Goal: Transaction & Acquisition: Purchase product/service

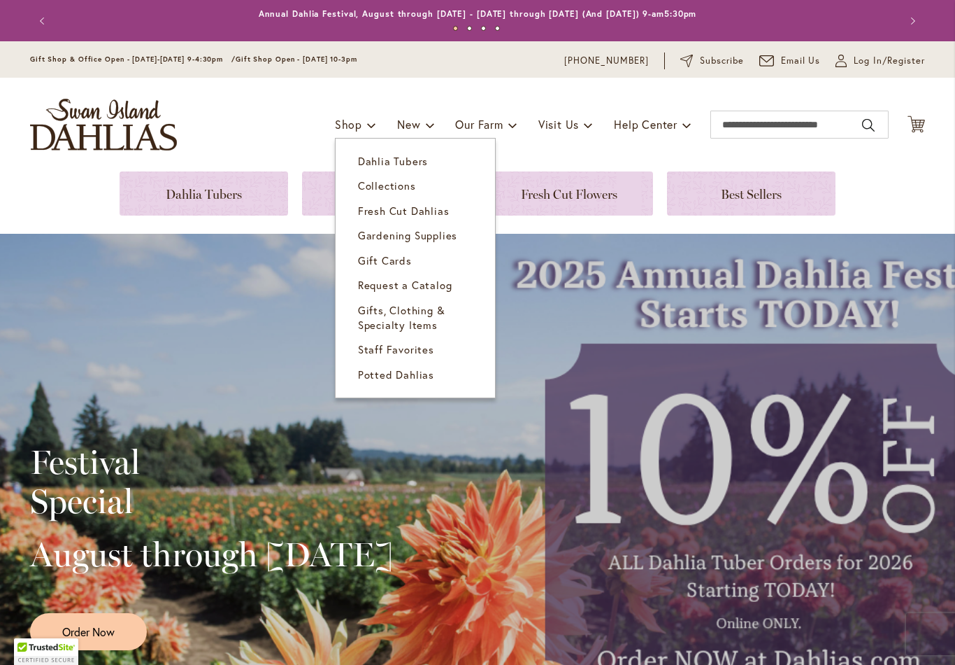
click at [415, 169] on link "Dahlia Tubers" at bounding box center [415, 161] width 159 height 24
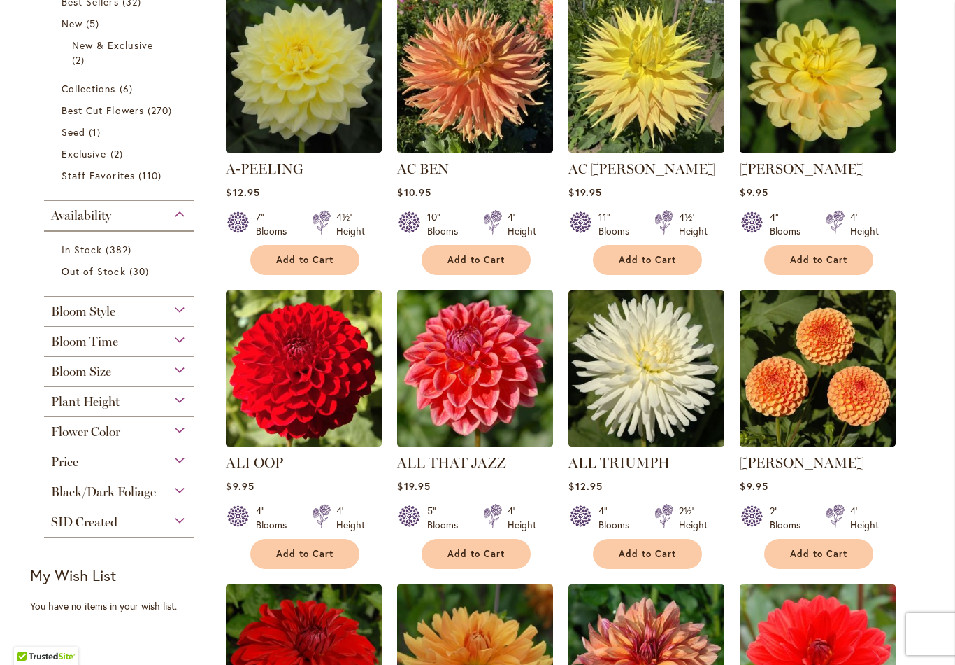
scroll to position [355, 0]
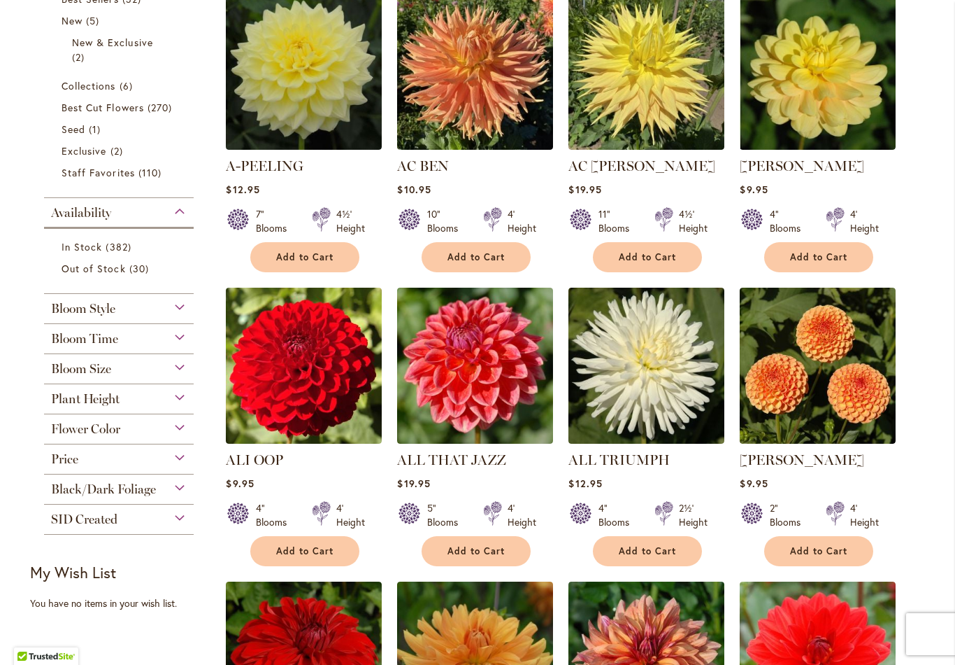
click at [161, 434] on div "Flower Color" at bounding box center [119, 425] width 150 height 22
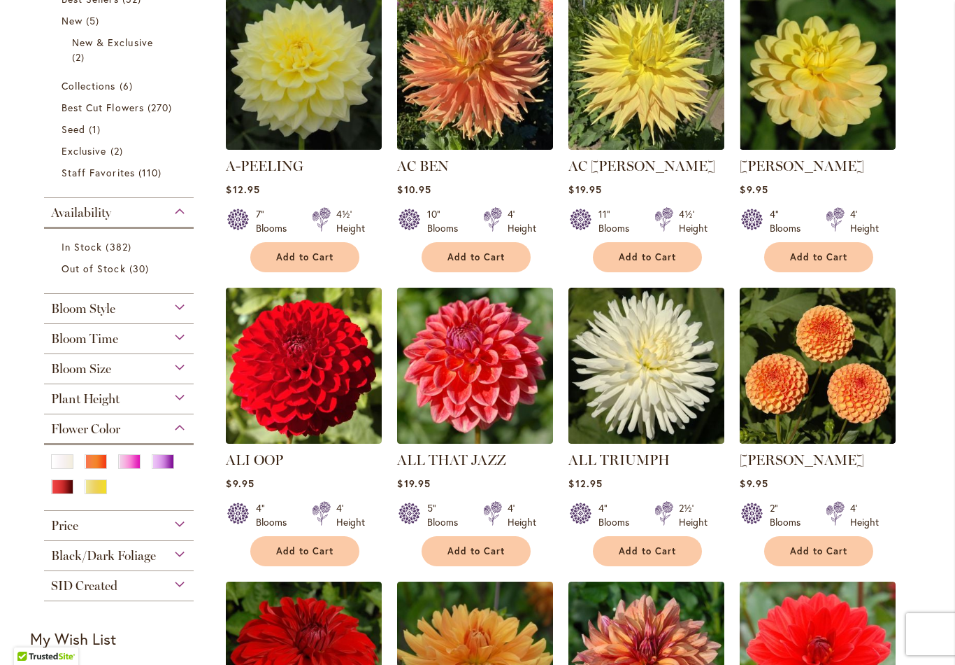
click at [129, 467] on div "Pink" at bounding box center [129, 461] width 22 height 15
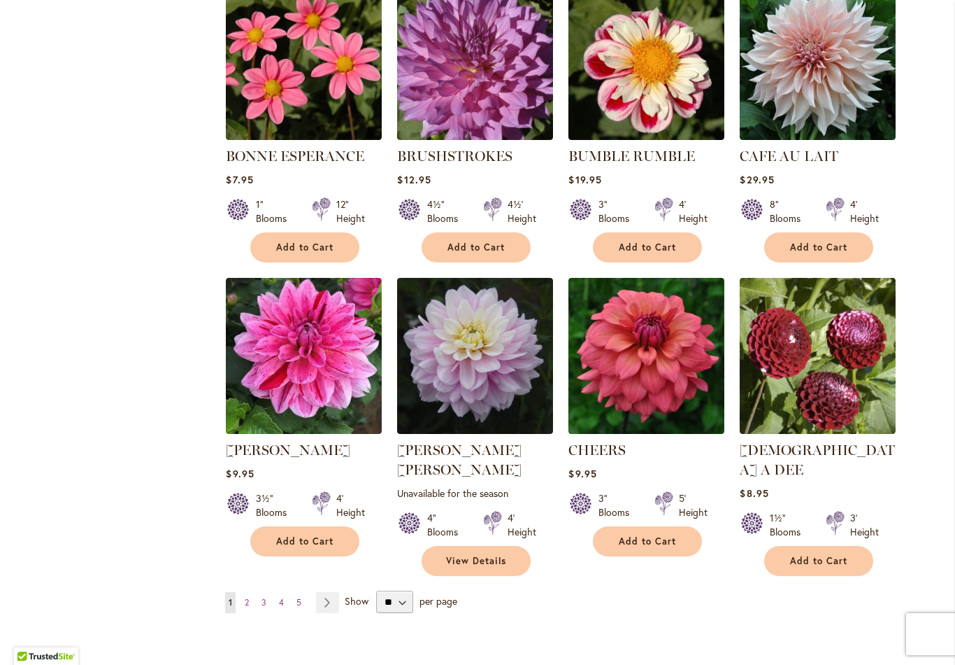
scroll to position [951, 0]
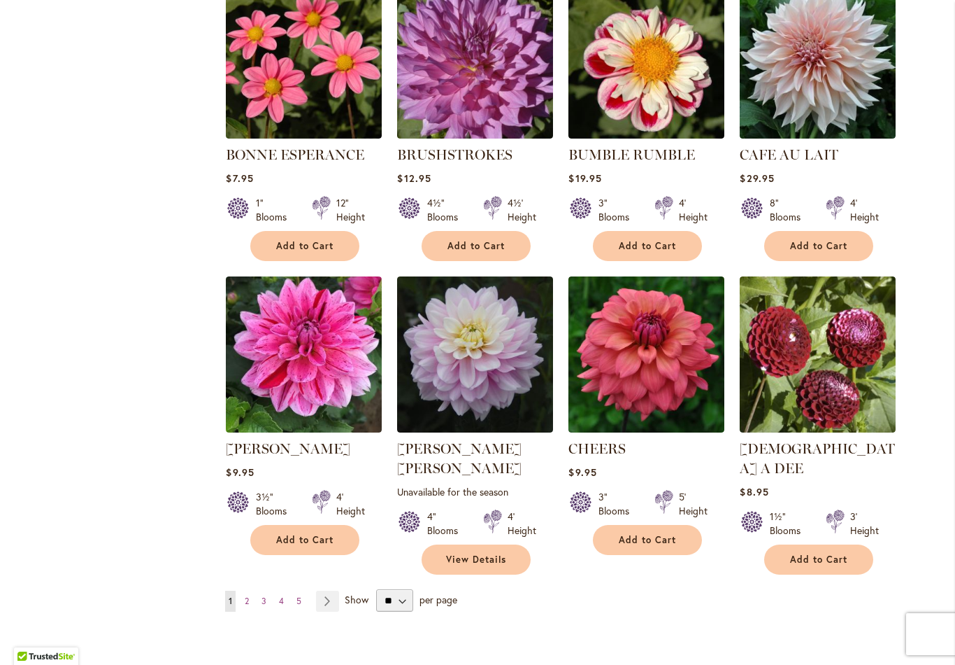
click at [253, 590] on link "Page 2" at bounding box center [246, 600] width 11 height 21
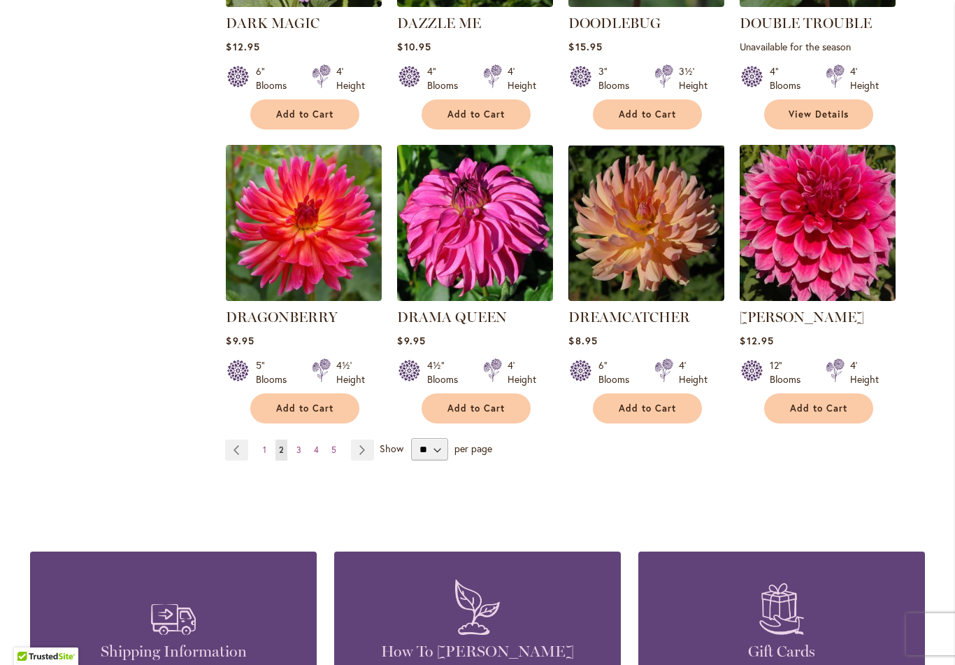
scroll to position [1079, 0]
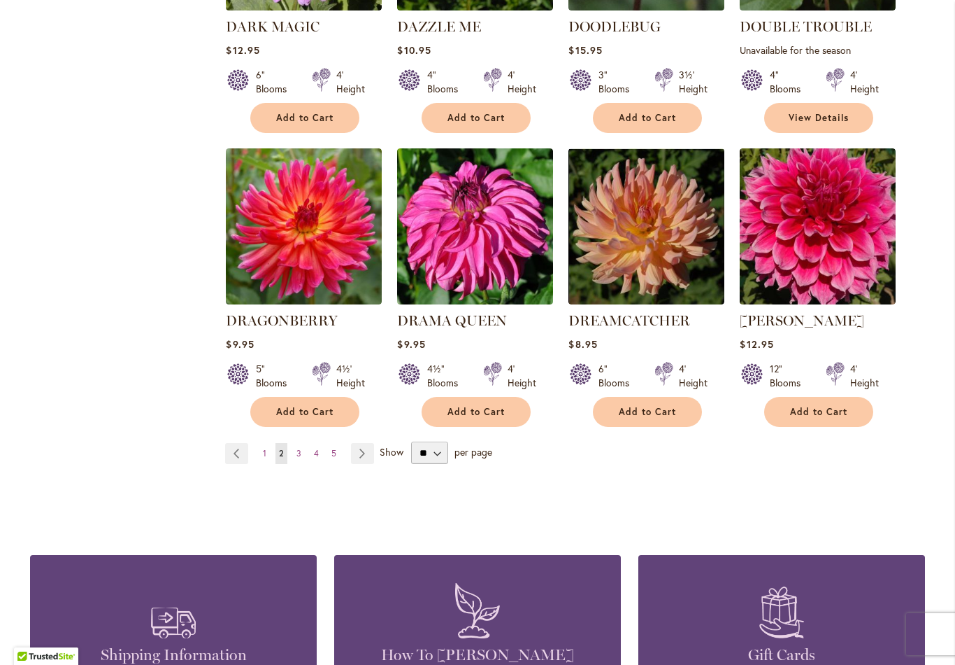
click at [301, 443] on link "Page 3" at bounding box center [299, 453] width 12 height 21
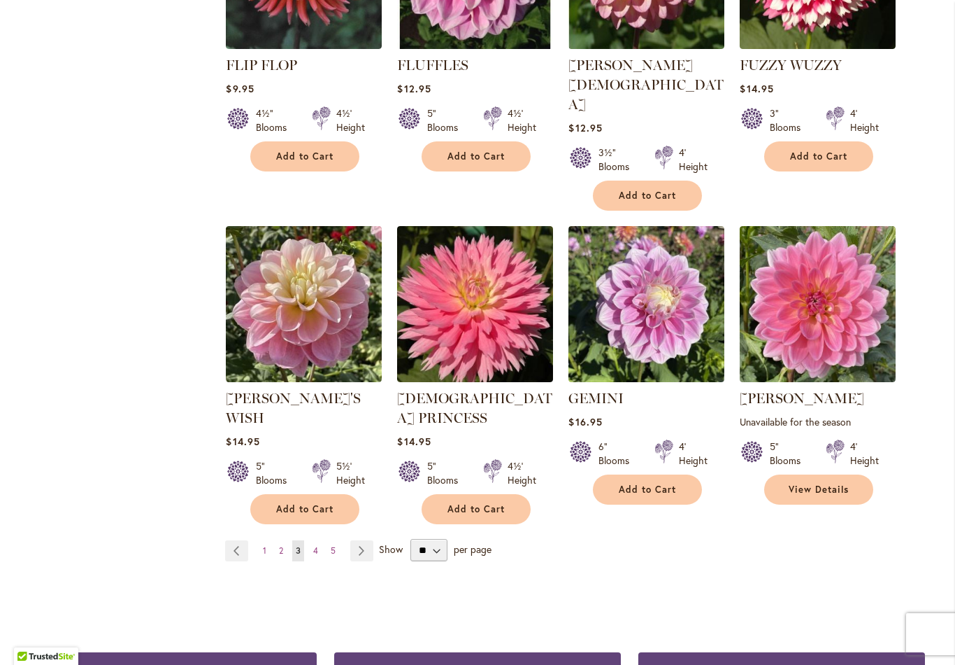
scroll to position [1021, 0]
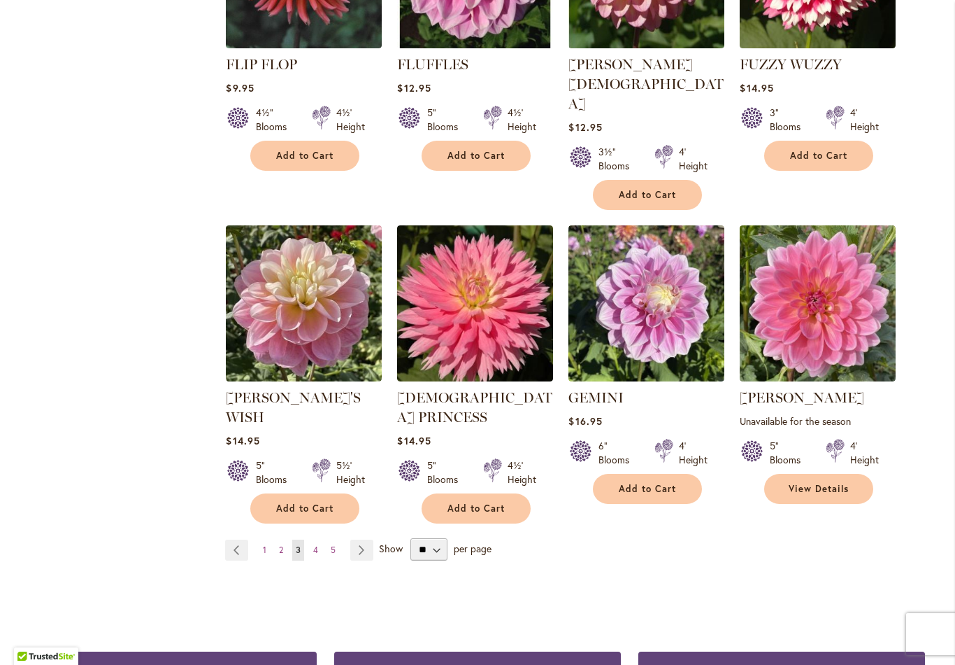
click at [312, 539] on link "Page 4" at bounding box center [316, 549] width 12 height 21
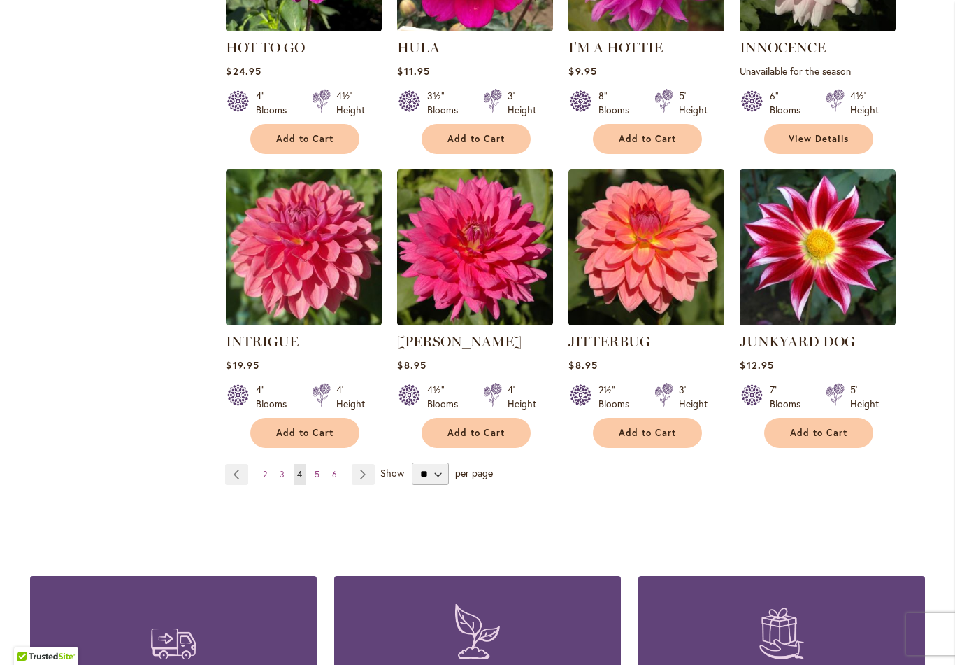
scroll to position [1039, 0]
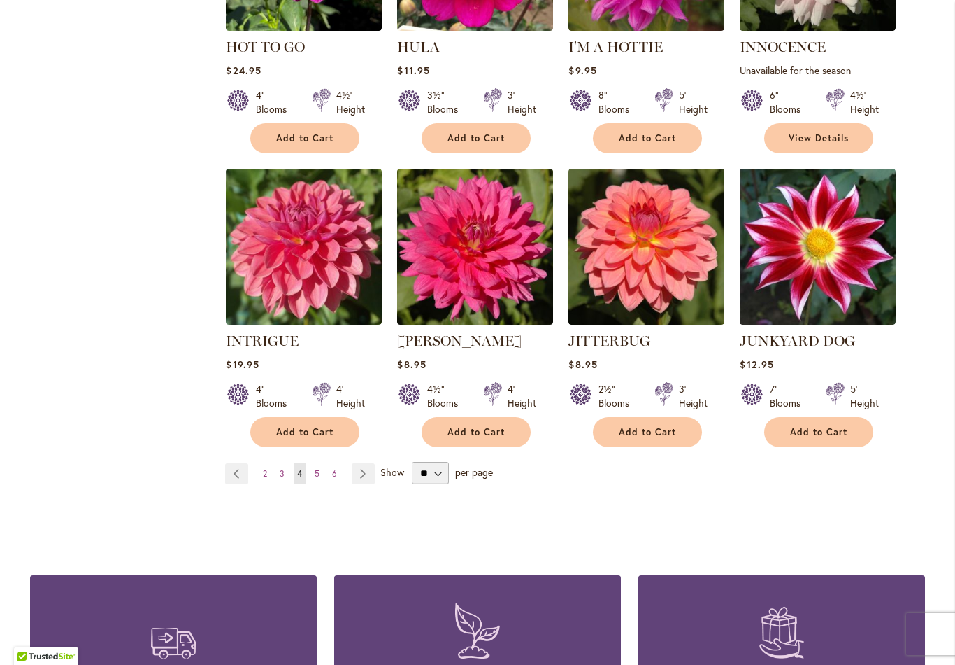
click at [318, 478] on span "5" at bounding box center [317, 473] width 5 height 10
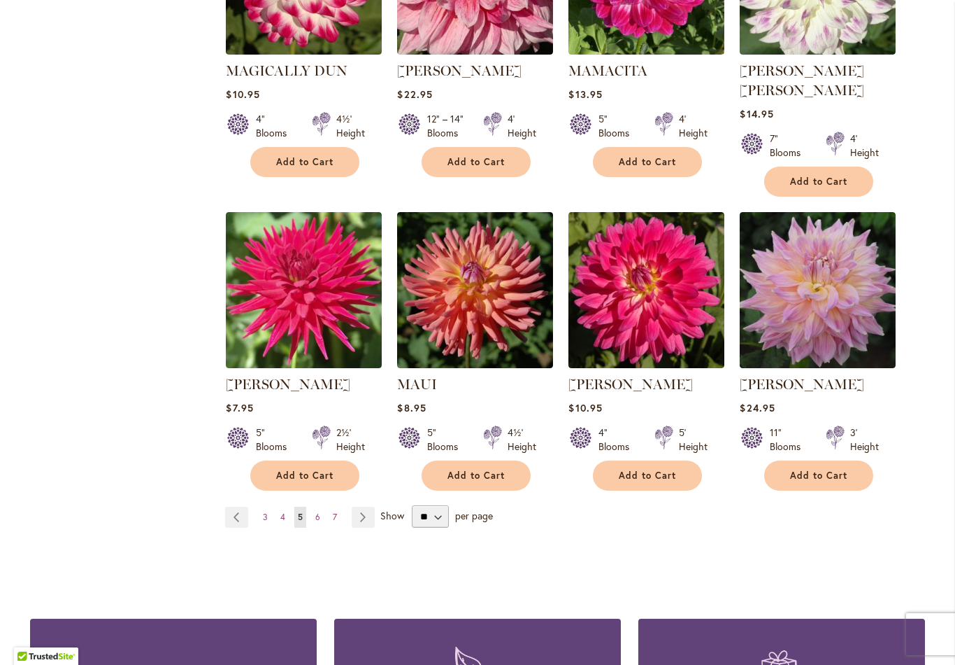
scroll to position [1016, 0]
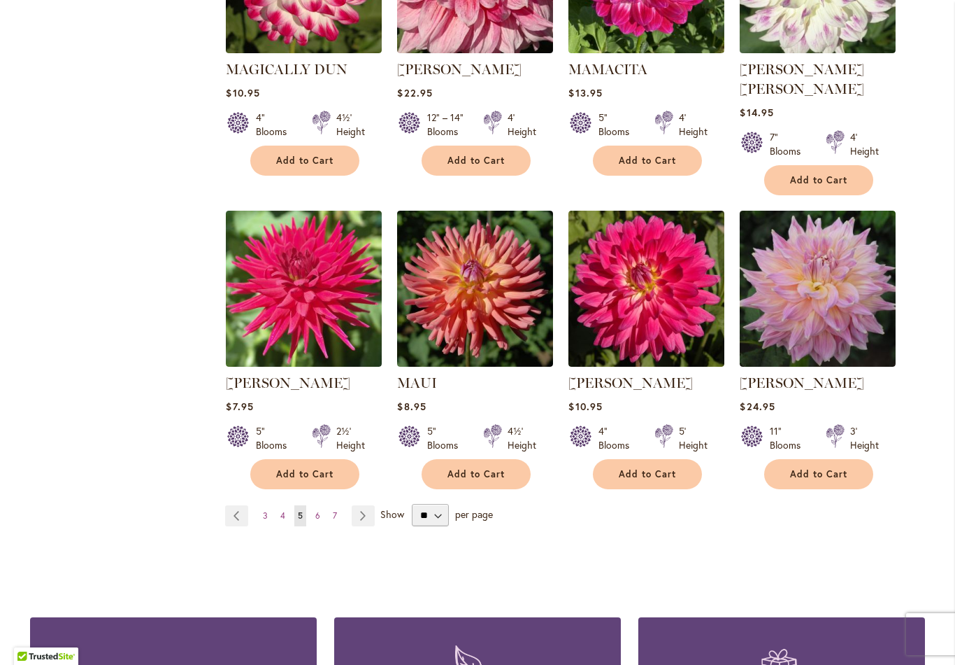
click at [317, 510] on span "6" at bounding box center [317, 515] width 5 height 10
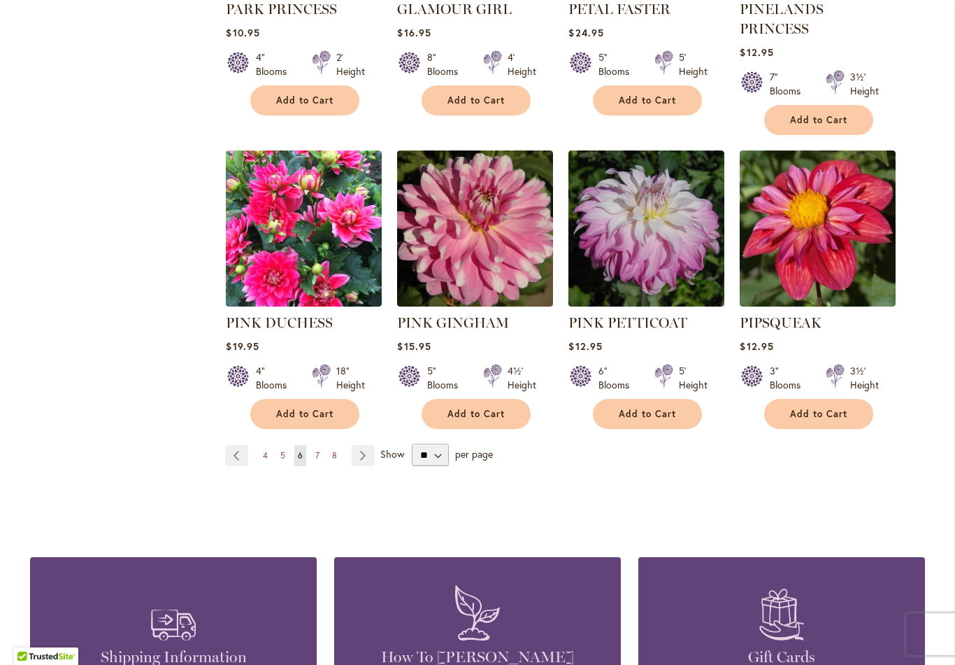
scroll to position [1125, 0]
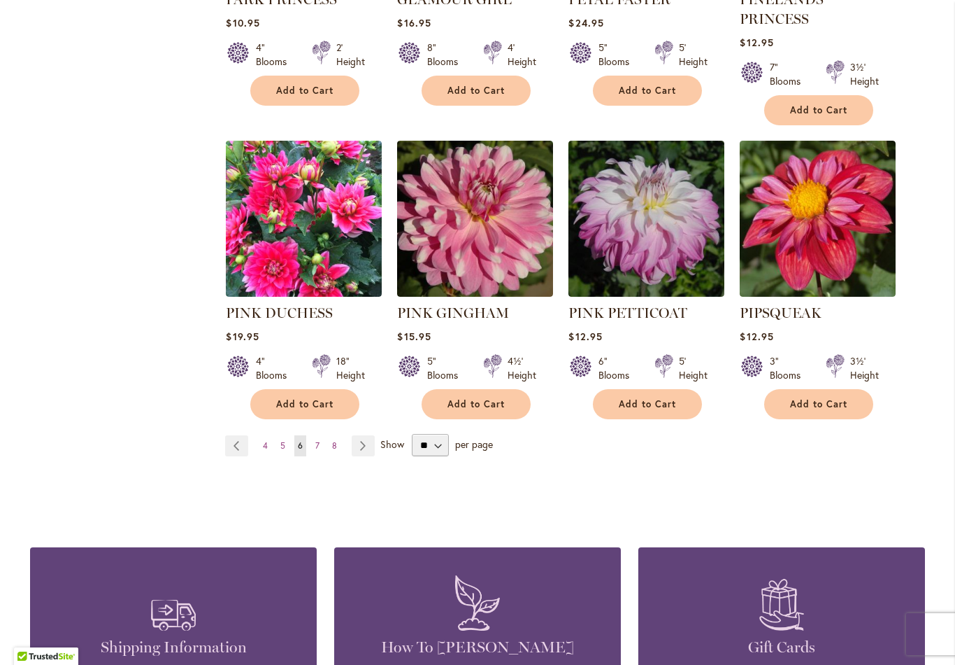
click at [318, 440] on span "7" at bounding box center [317, 445] width 4 height 10
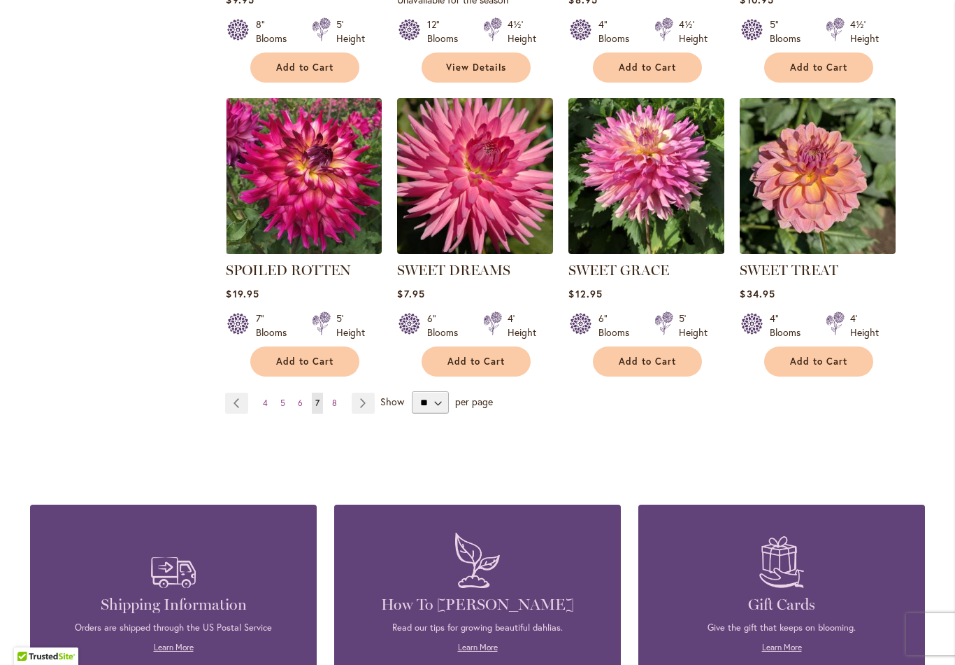
scroll to position [1109, 0]
click at [335, 406] on span "8" at bounding box center [334, 403] width 5 height 10
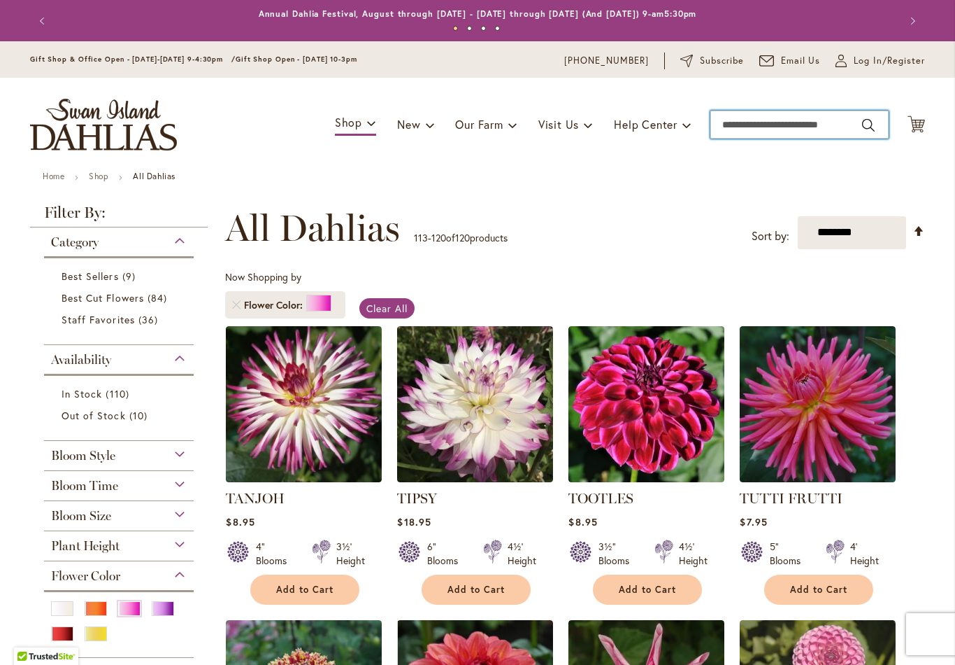
click at [777, 127] on input "Search" at bounding box center [800, 125] width 178 height 28
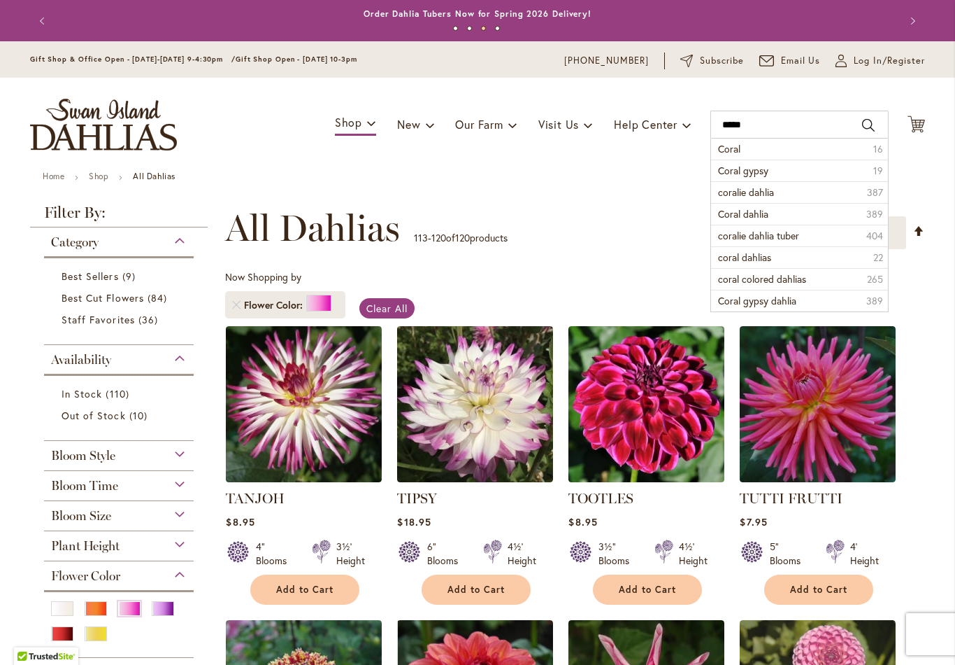
click at [802, 191] on li "coralie dahlia 387" at bounding box center [799, 192] width 177 height 22
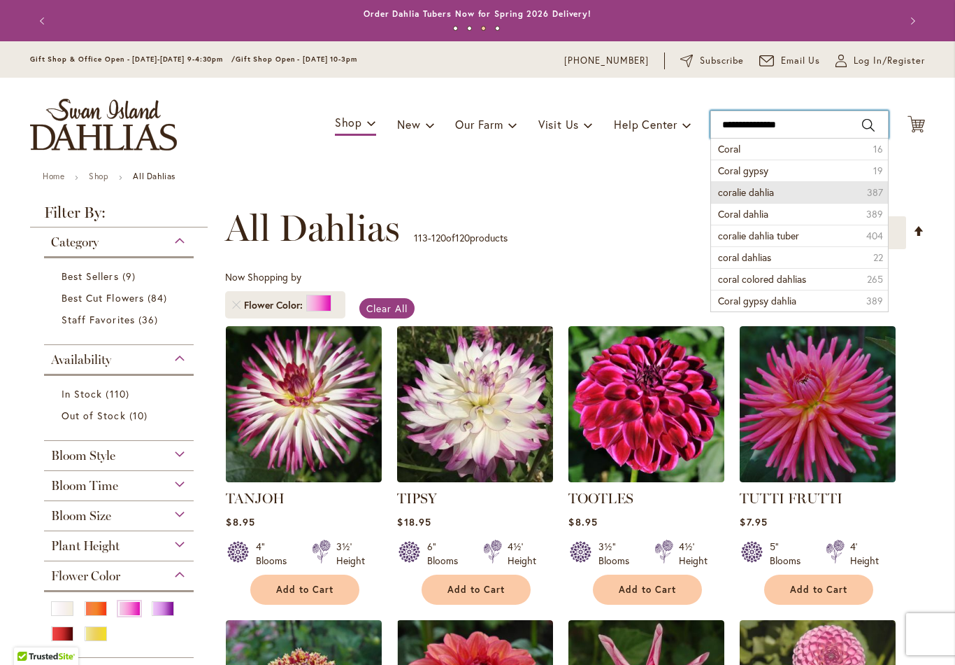
type input "**********"
